Goal: Check status

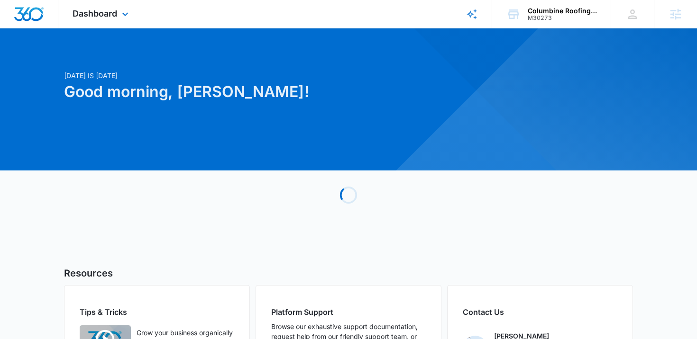
click at [92, 4] on div "Dashboard Apps Reputation Websites Forms CRM Email Social Shop Payments POS Con…" at bounding box center [101, 14] width 87 height 28
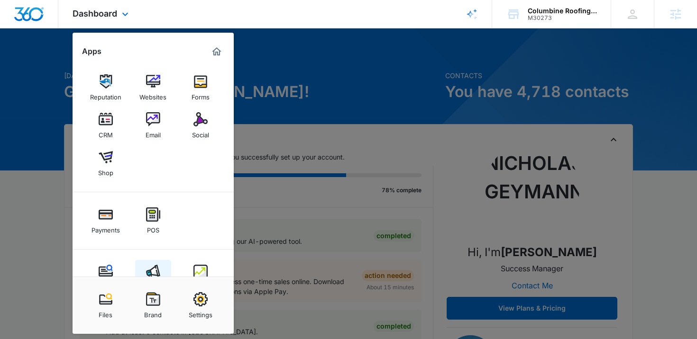
click at [156, 266] on img at bounding box center [153, 272] width 14 height 14
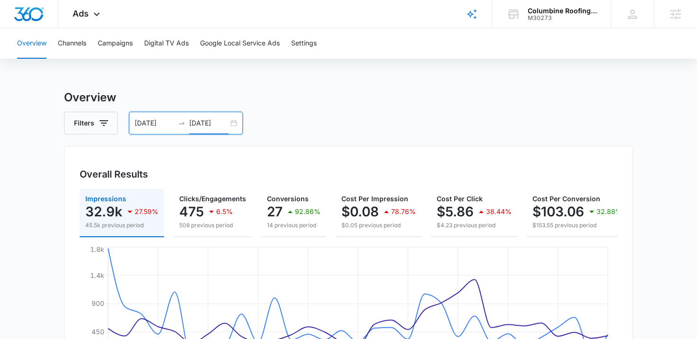
click at [207, 127] on input "[DATE]" at bounding box center [208, 123] width 39 height 10
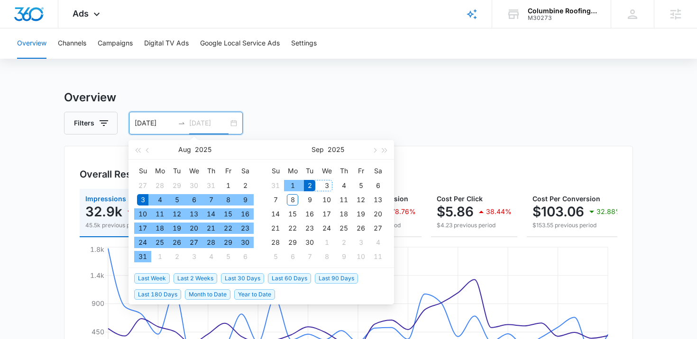
type input "[DATE]"
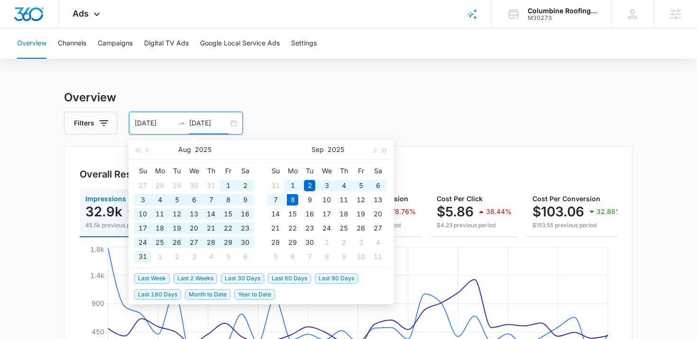
click at [249, 293] on span "Year to Date" at bounding box center [254, 295] width 41 height 10
type input "[DATE]"
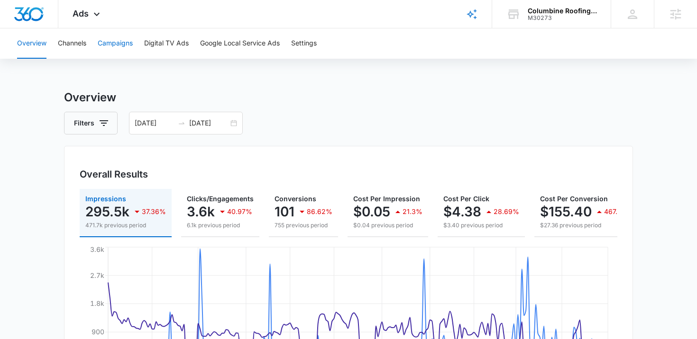
click at [112, 44] on button "Campaigns" at bounding box center [115, 43] width 35 height 30
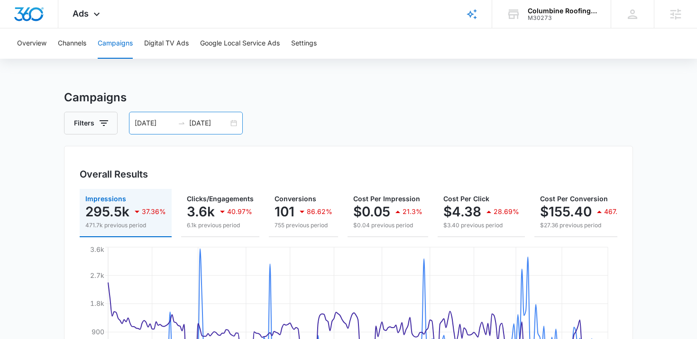
click at [187, 132] on div "[DATE] [DATE]" at bounding box center [186, 123] width 114 height 23
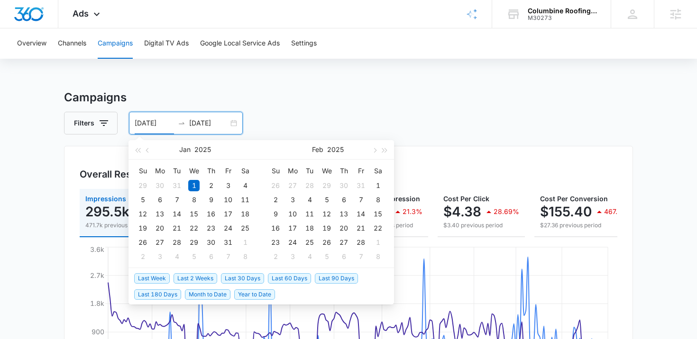
click at [236, 280] on span "Last 30 Days" at bounding box center [242, 279] width 43 height 10
type input "[DATE]"
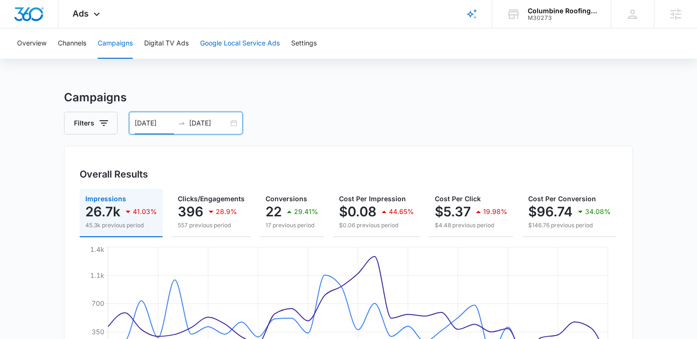
click at [217, 48] on button "Google Local Service Ads" at bounding box center [240, 43] width 80 height 30
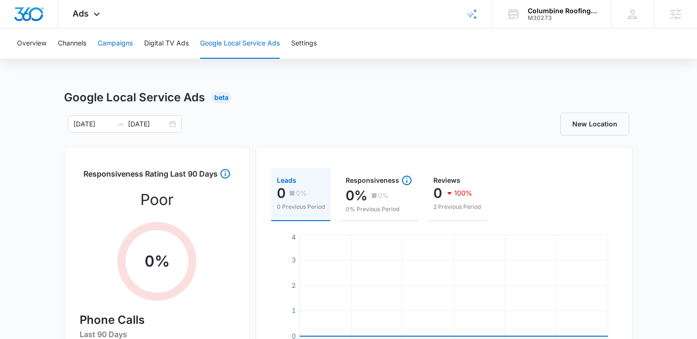
click at [111, 44] on button "Campaigns" at bounding box center [115, 43] width 35 height 30
